Goal: Information Seeking & Learning: Check status

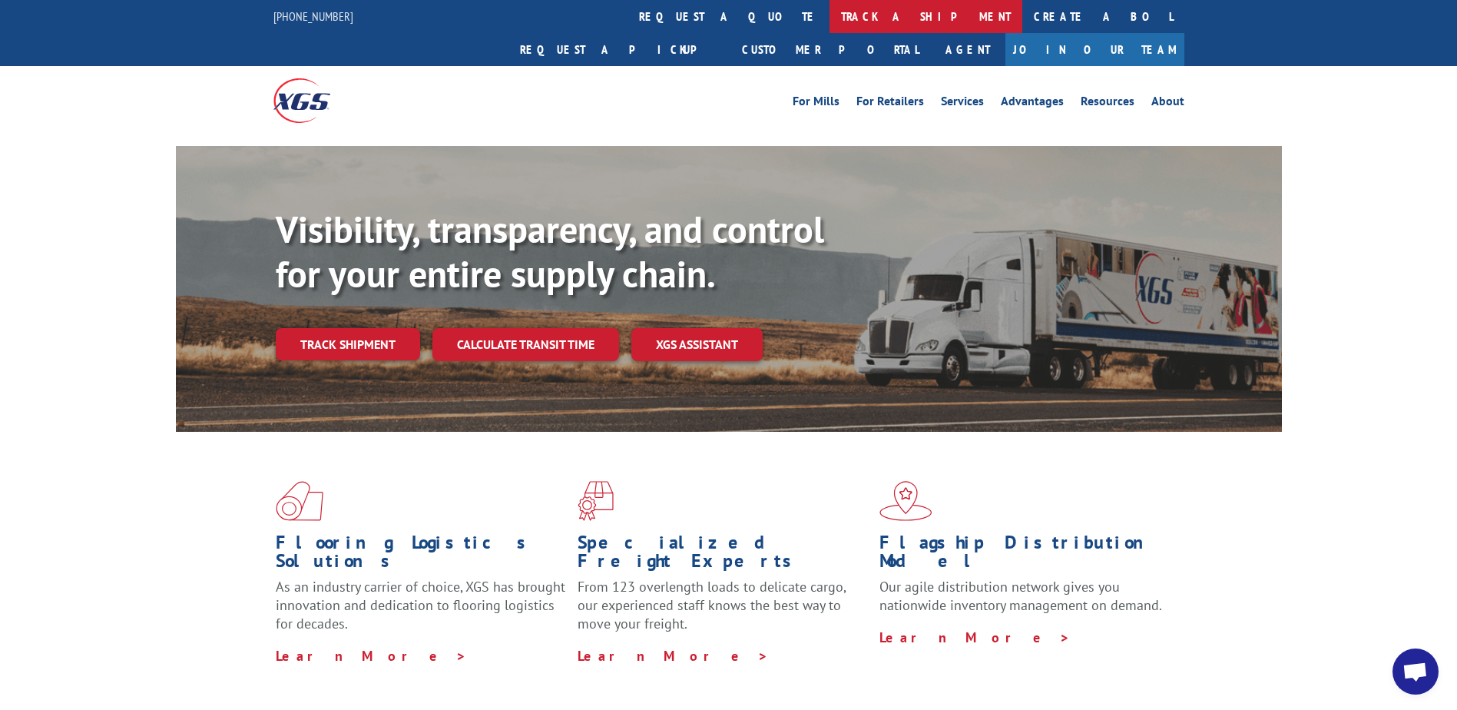
click at [829, 12] on link "track a shipment" at bounding box center [925, 16] width 193 height 33
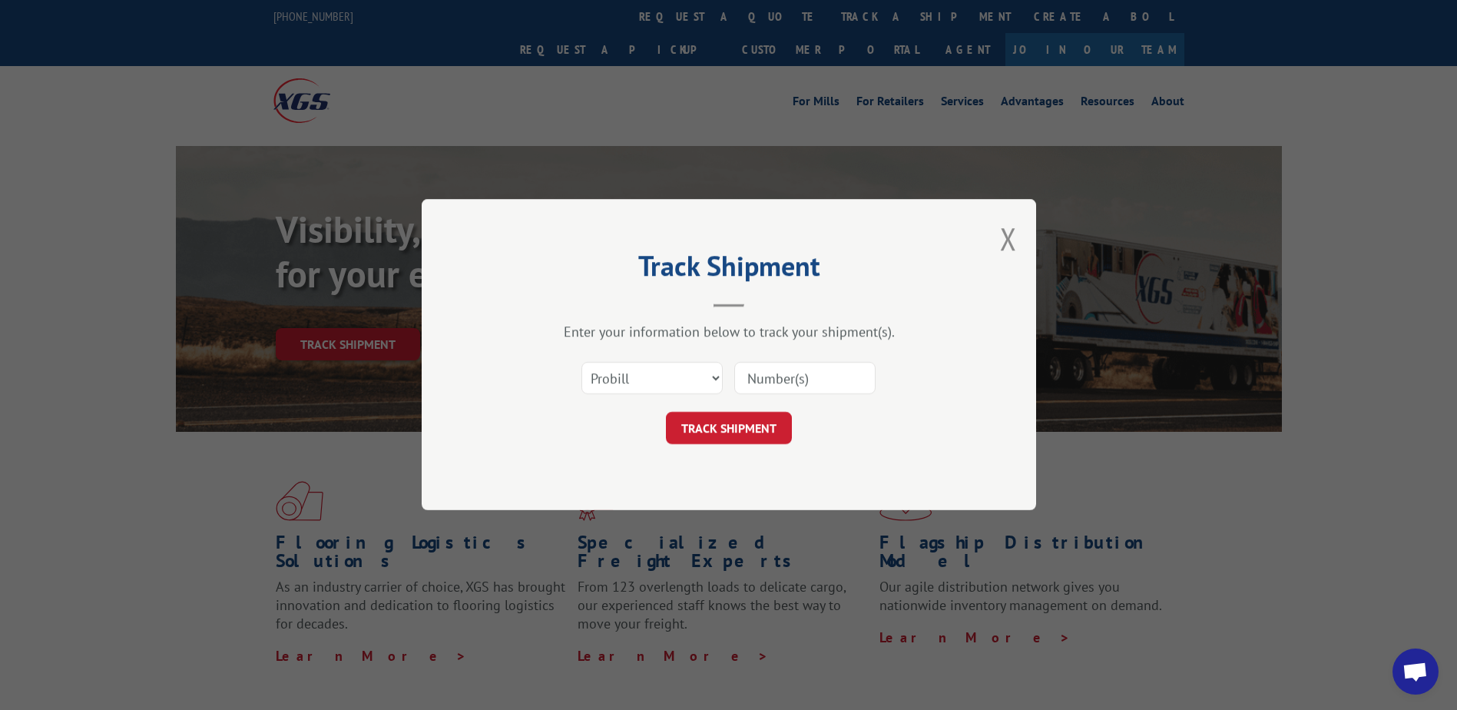
click at [786, 392] on input at bounding box center [804, 379] width 141 height 32
paste input "17594418"
type input "17594418"
click at [702, 424] on button "TRACK SHIPMENT" at bounding box center [729, 428] width 126 height 32
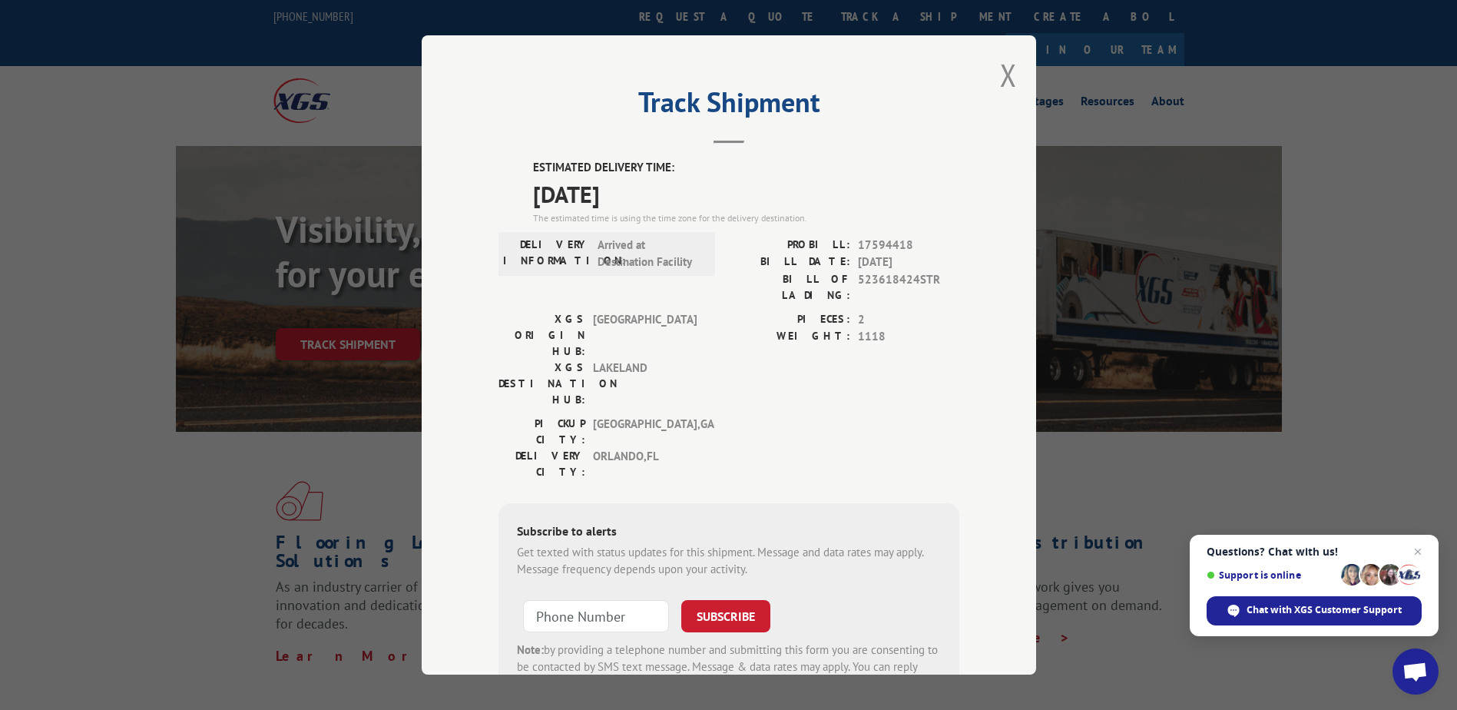
click at [605, 272] on div "DELIVERY INFORMATION: Arrived at Destination Facility" at bounding box center [606, 254] width 217 height 44
drag, startPoint x: 611, startPoint y: 258, endPoint x: 646, endPoint y: 257, distance: 34.6
click at [646, 257] on span "Arrived at Destination Facility" at bounding box center [650, 254] width 104 height 35
drag, startPoint x: 646, startPoint y: 257, endPoint x: 600, endPoint y: 366, distance: 117.7
click at [607, 415] on span "[GEOGRAPHIC_DATA] , [GEOGRAPHIC_DATA]" at bounding box center [645, 431] width 104 height 32
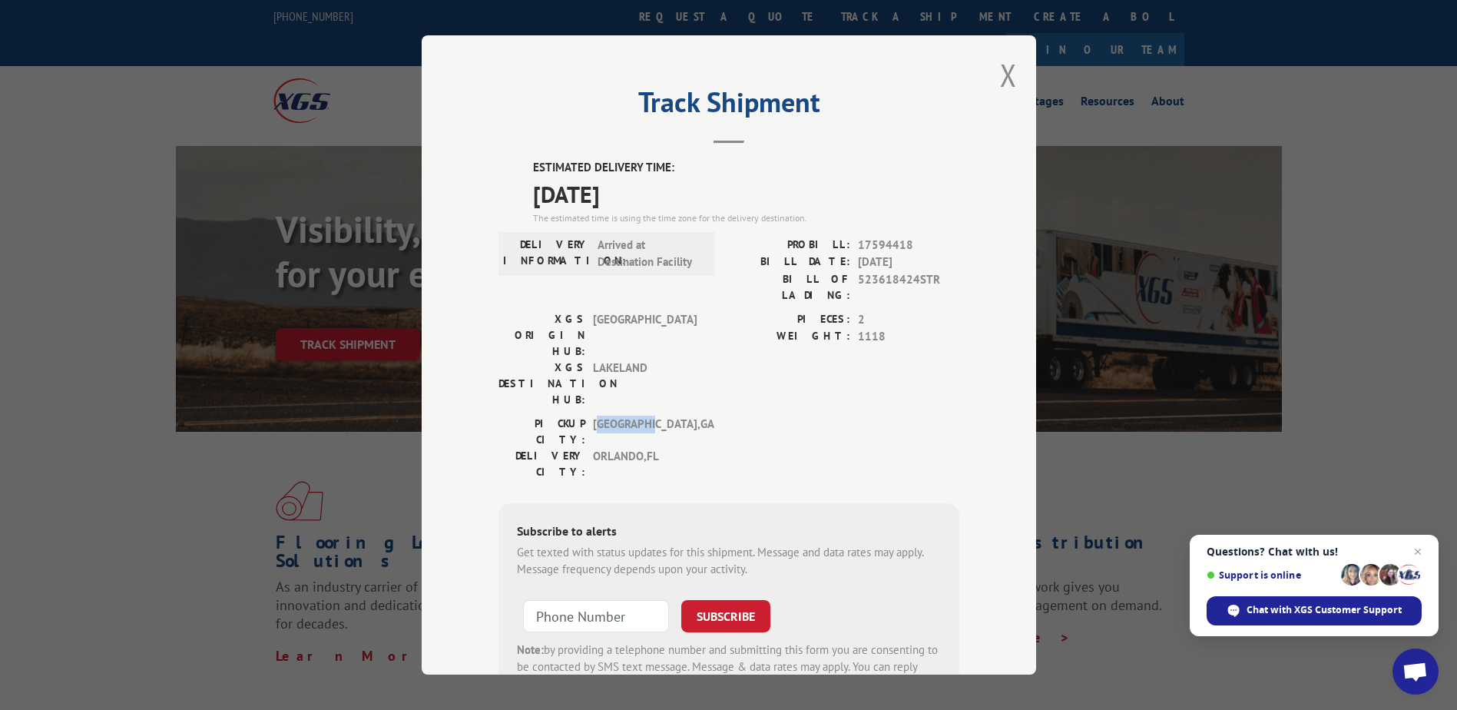
drag, startPoint x: 592, startPoint y: 365, endPoint x: 669, endPoint y: 365, distance: 76.8
click at [669, 415] on span "[GEOGRAPHIC_DATA] , [GEOGRAPHIC_DATA]" at bounding box center [645, 431] width 104 height 32
drag, startPoint x: 624, startPoint y: 337, endPoint x: 627, endPoint y: 352, distance: 14.9
click at [624, 359] on span "LAKELAND" at bounding box center [645, 383] width 104 height 48
click at [1016, 79] on div "Track Shipment ESTIMATED DELIVERY TIME: [DATE] The estimated time is using the …" at bounding box center [729, 354] width 614 height 639
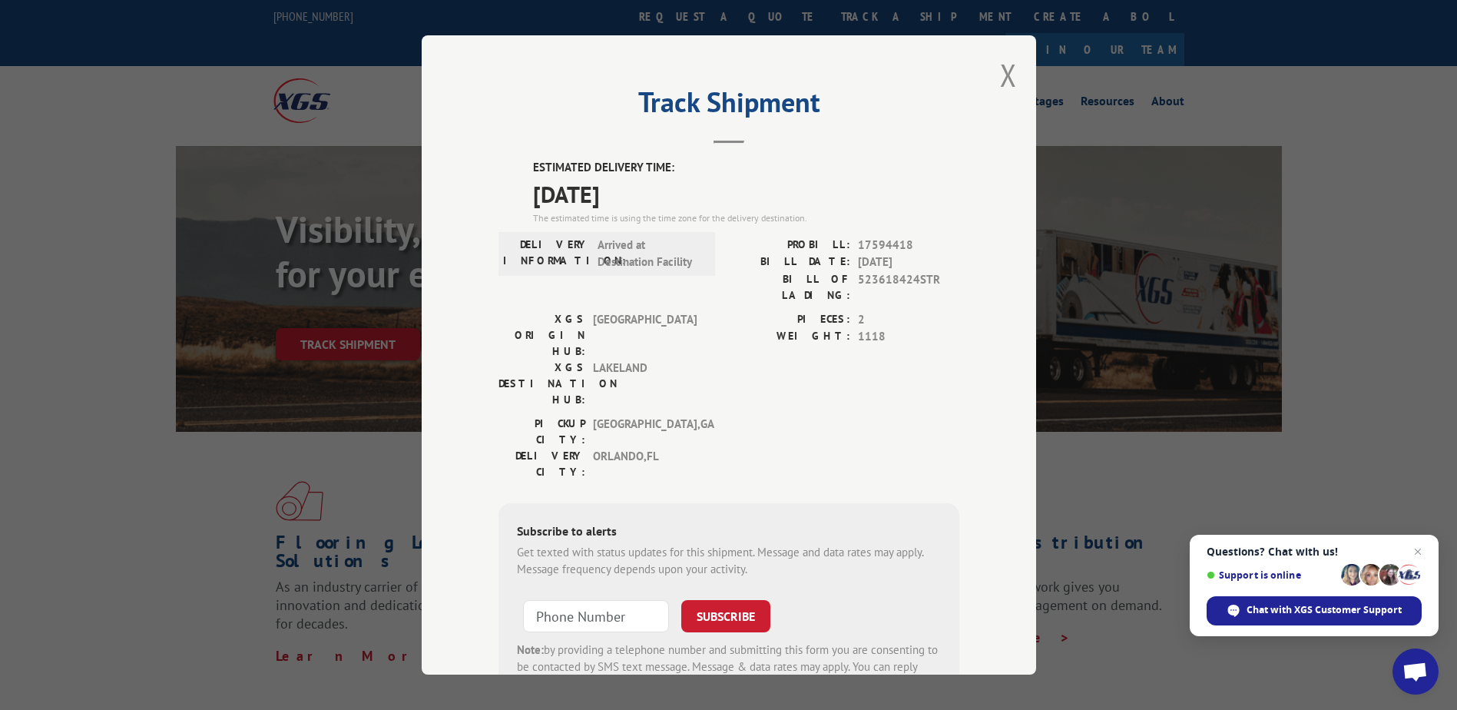
click at [899, 245] on span "17594418" at bounding box center [908, 246] width 101 height 18
click at [897, 244] on span "17594418" at bounding box center [908, 246] width 101 height 18
copy span "17594418"
click at [734, 341] on div "PIECES: 2 WEIGHT: 1118" at bounding box center [844, 363] width 230 height 104
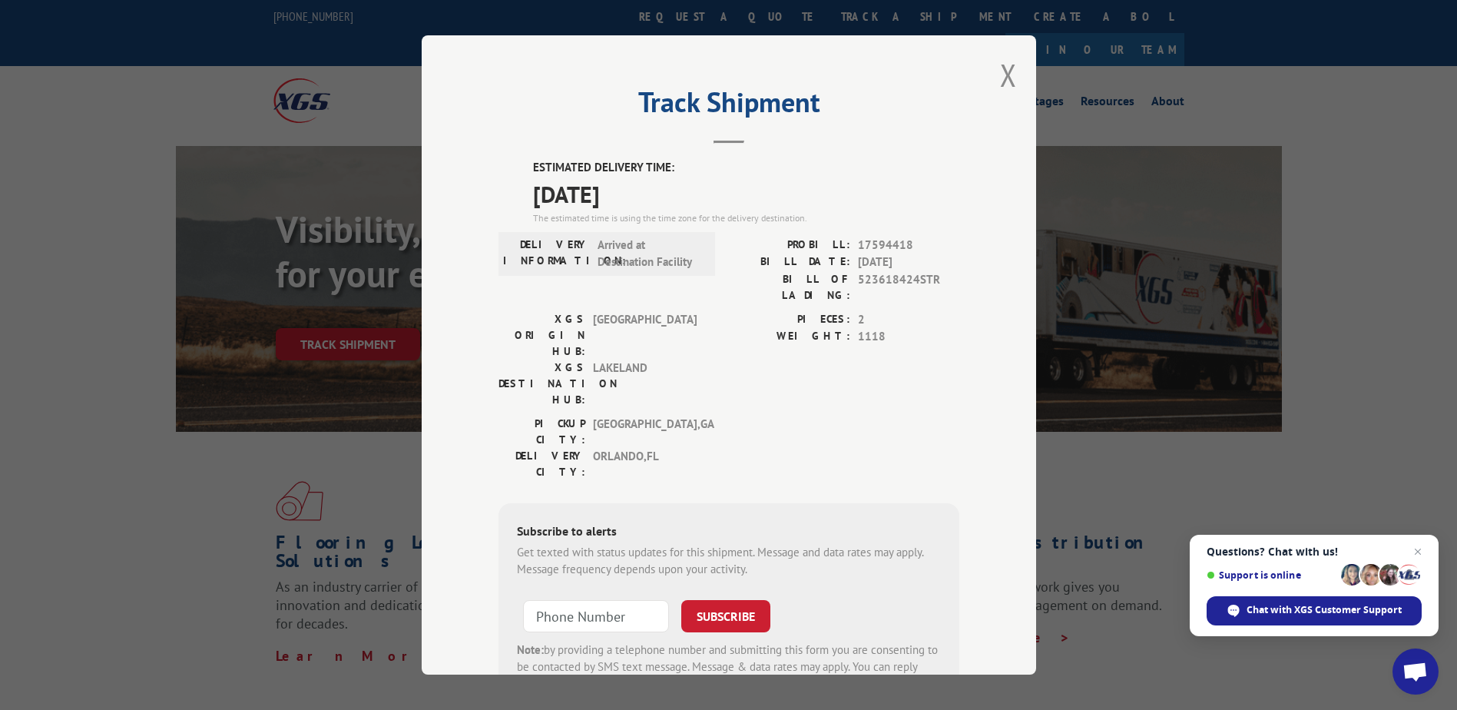
scroll to position [52, 0]
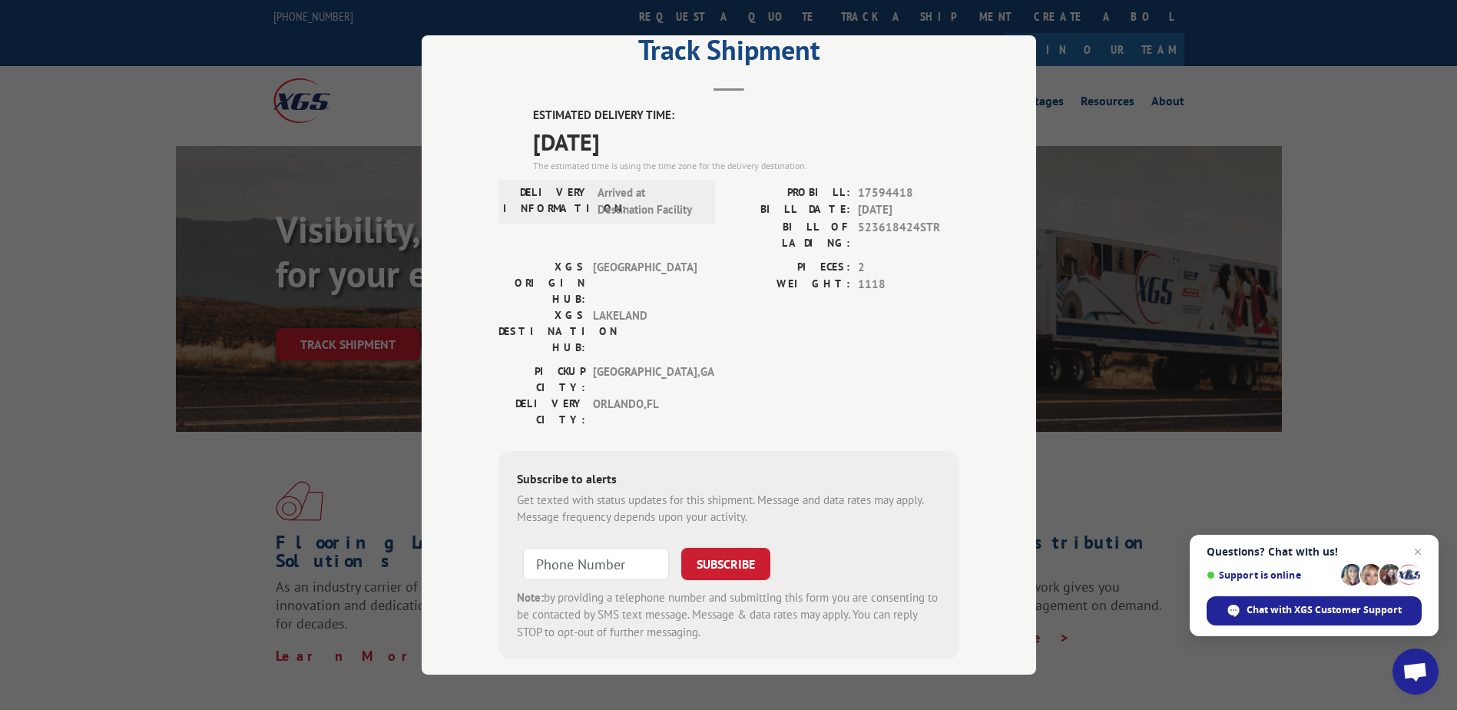
click at [731, 300] on div "PIECES: 2 WEIGHT: 1118" at bounding box center [844, 311] width 230 height 104
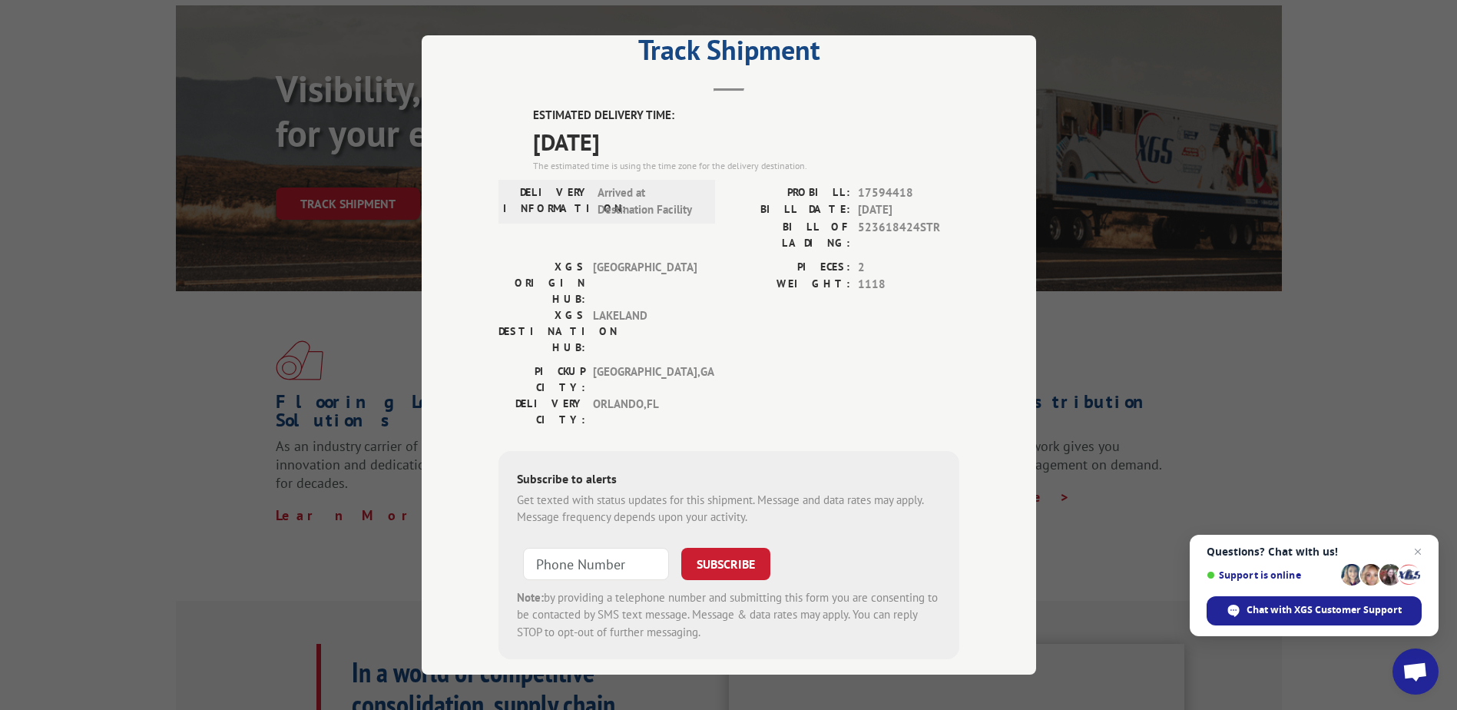
scroll to position [0, 0]
